Goal: Transaction & Acquisition: Purchase product/service

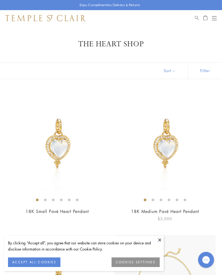
click at [172, 145] on img at bounding box center [164, 142] width 101 height 101
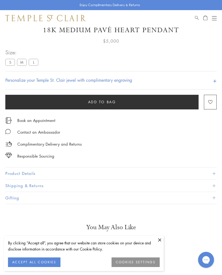
scroll to position [26, 0]
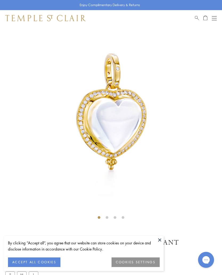
click at [159, 239] on button at bounding box center [160, 240] width 8 height 8
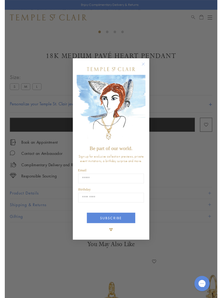
scroll to position [210, 0]
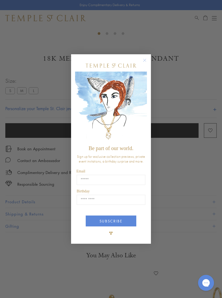
click at [146, 59] on circle "Close dialog" at bounding box center [145, 60] width 6 height 6
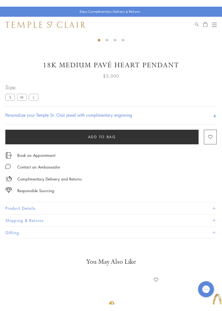
scroll to position [210, 0]
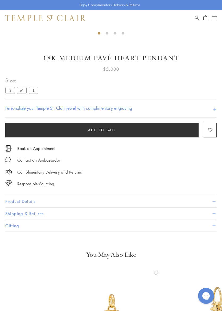
click at [173, 199] on button "Product Details" at bounding box center [110, 202] width 211 height 12
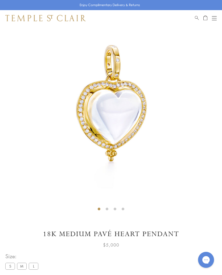
scroll to position [0, 0]
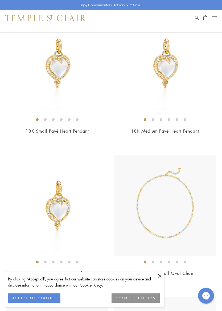
scroll to position [96, 0]
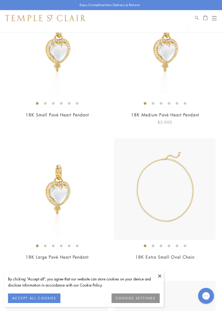
click at [175, 53] on img at bounding box center [164, 46] width 101 height 101
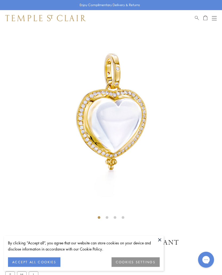
scroll to position [26, 0]
